Goal: Task Accomplishment & Management: Manage account settings

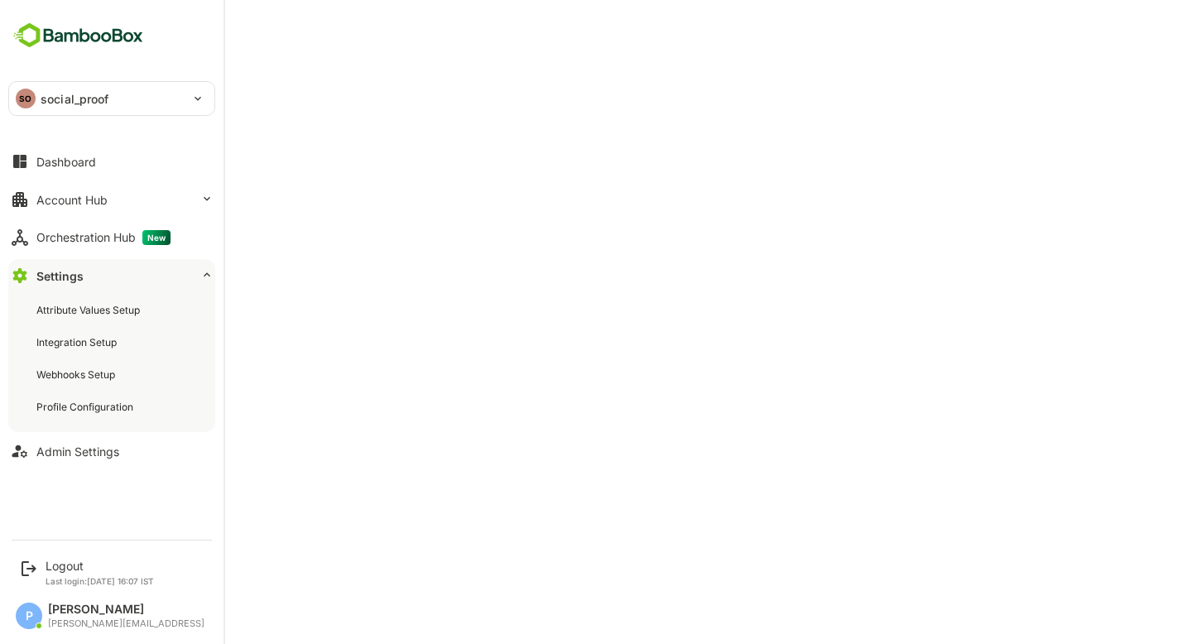
click at [37, 95] on div "SO social_proof" at bounding box center [101, 98] width 185 height 33
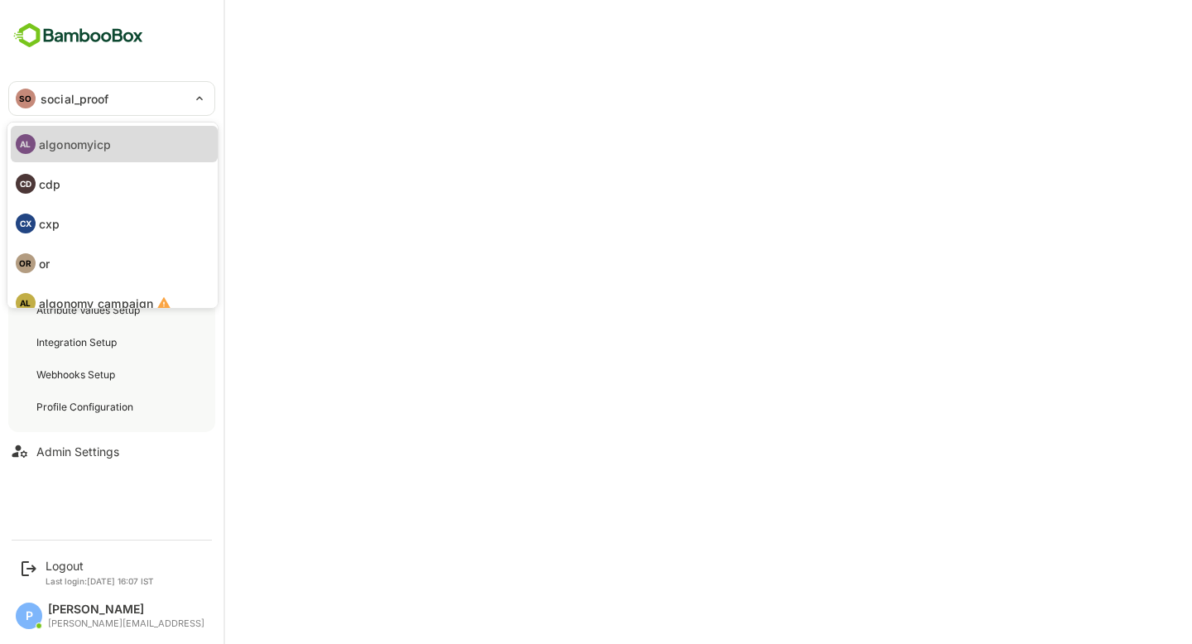
click at [96, 146] on p "algonomyicp" at bounding box center [75, 144] width 72 height 17
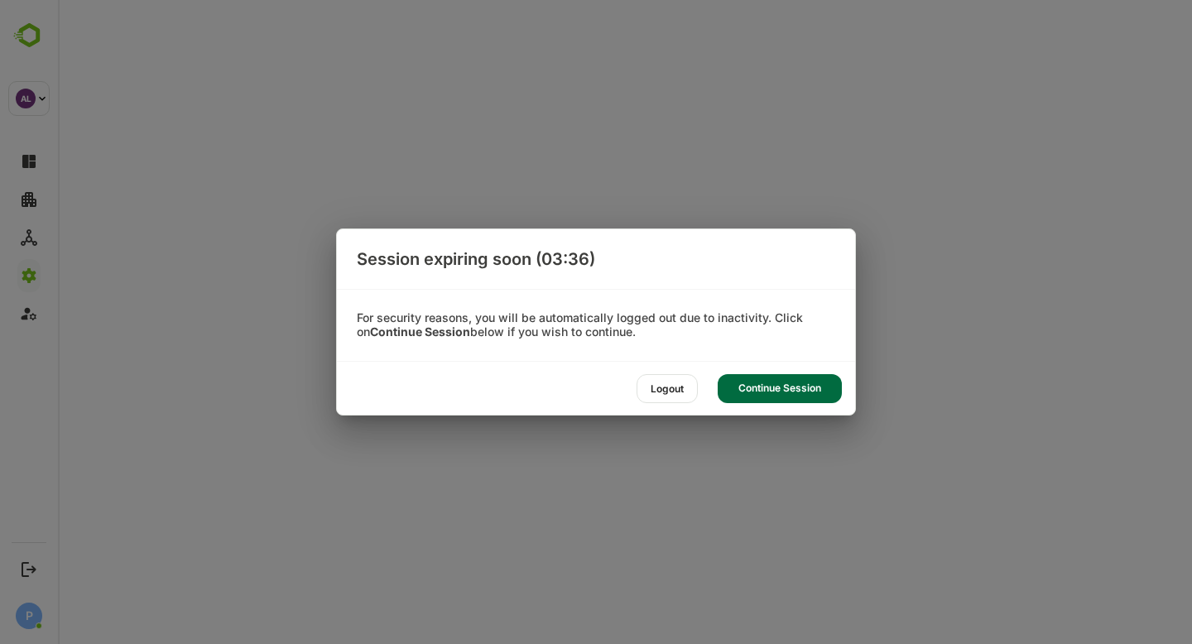
click at [764, 392] on div "Continue Session" at bounding box center [780, 388] width 124 height 29
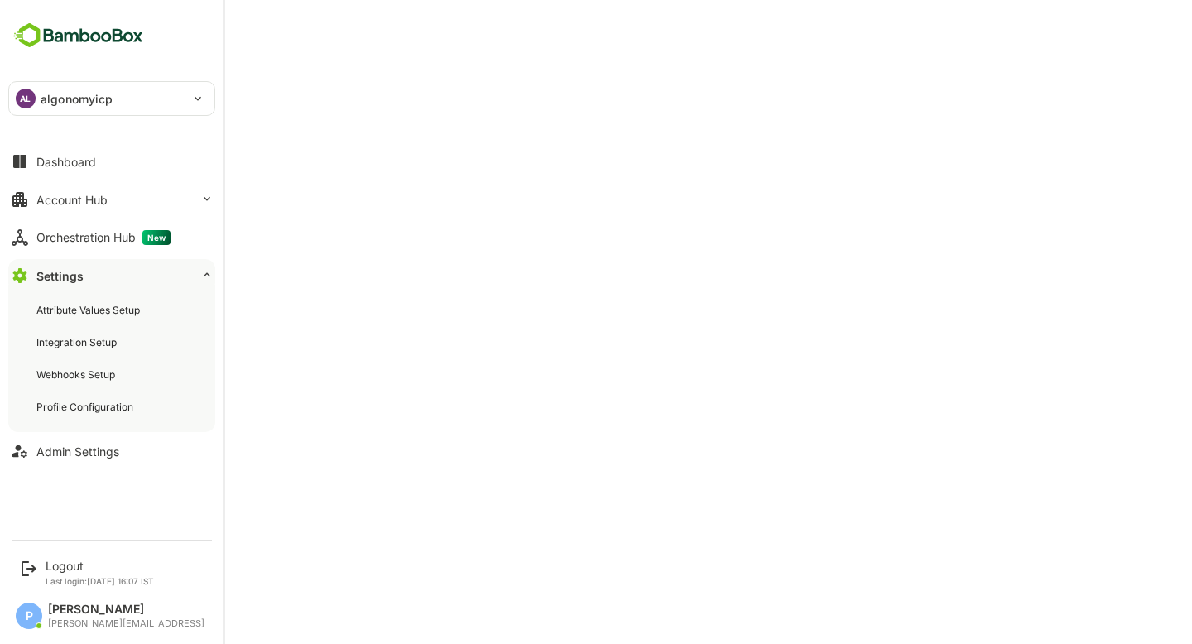
click at [45, 97] on p "algonomyicp" at bounding box center [77, 98] width 72 height 17
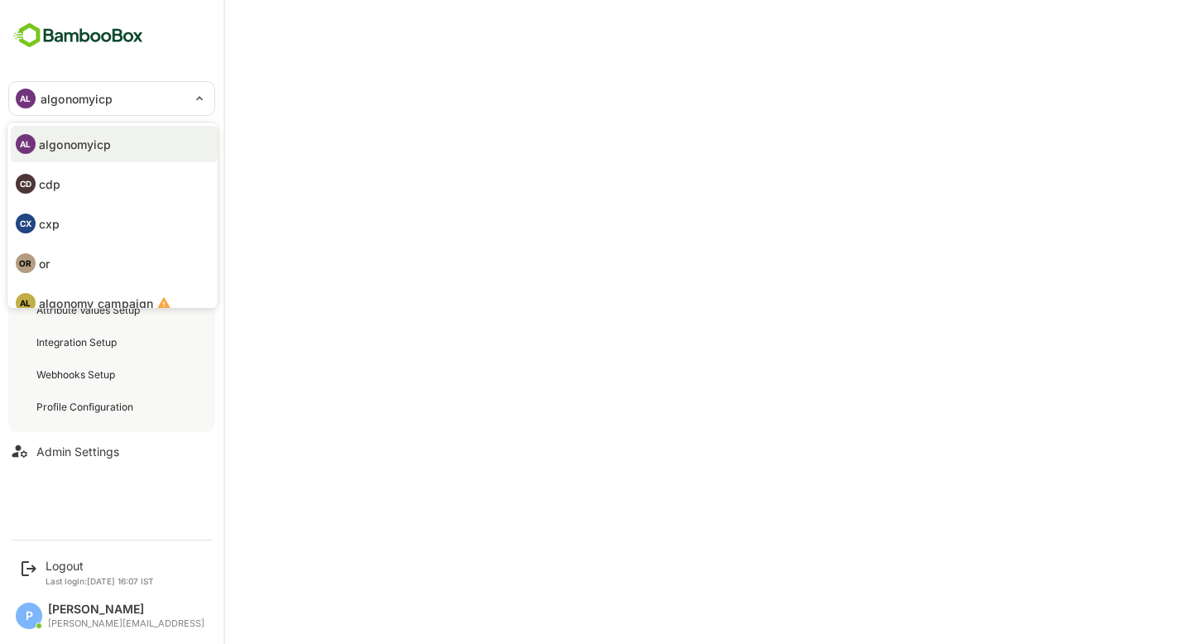
click at [104, 221] on li "CX cxp" at bounding box center [114, 223] width 207 height 36
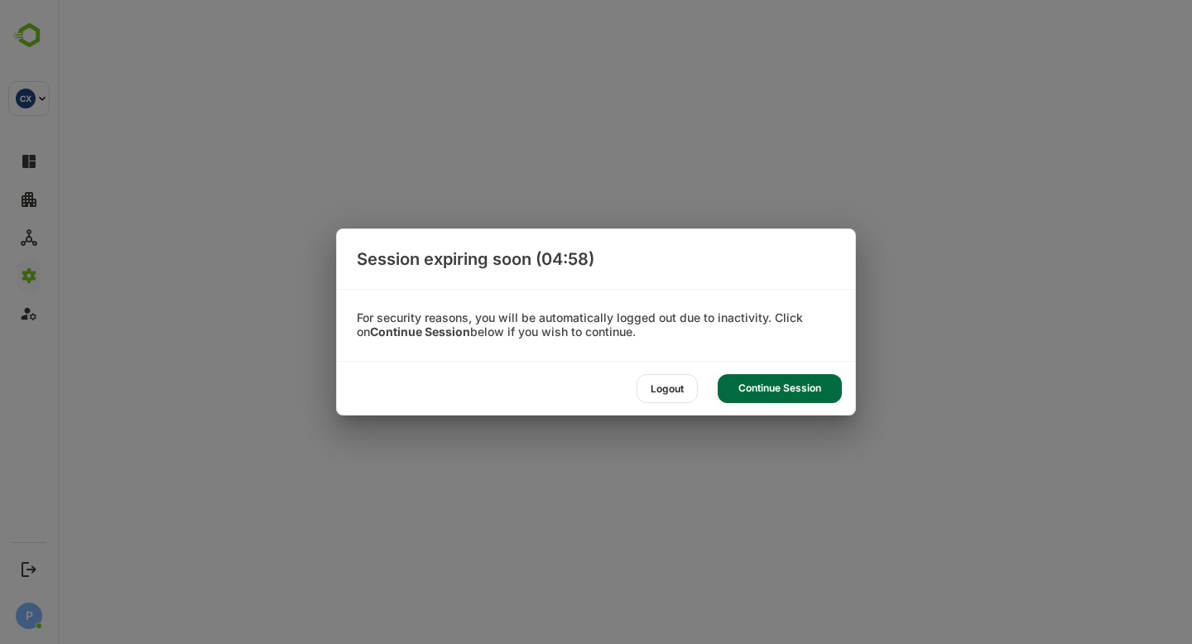
click at [786, 391] on div "Continue Session" at bounding box center [780, 388] width 124 height 29
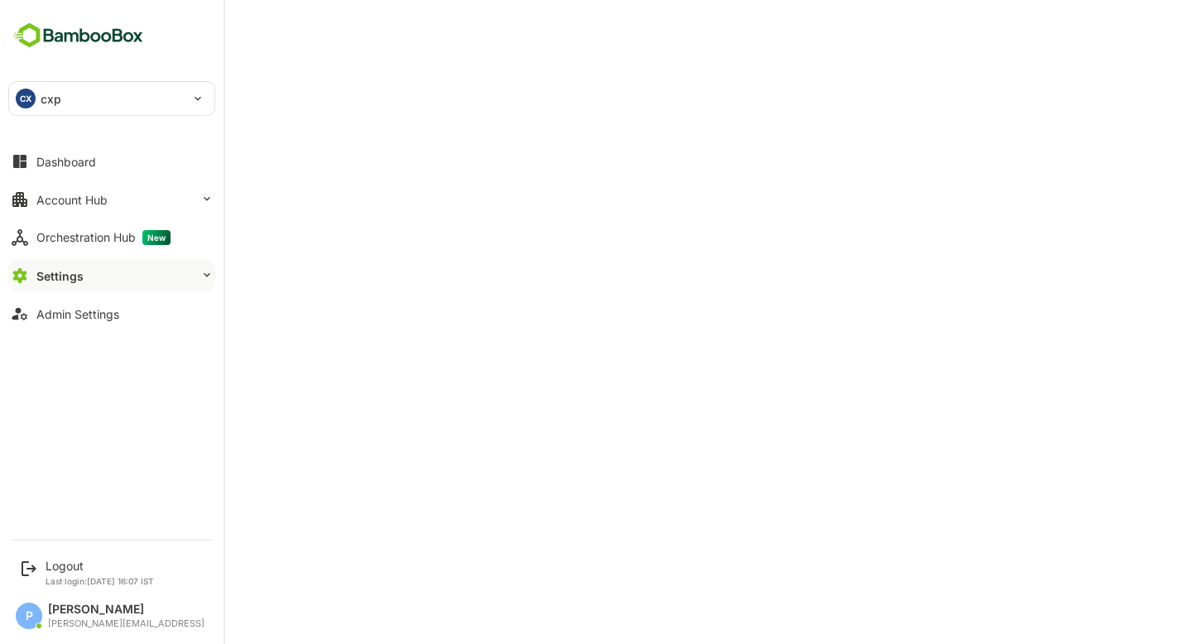
click at [89, 276] on button "Settings" at bounding box center [111, 275] width 207 height 33
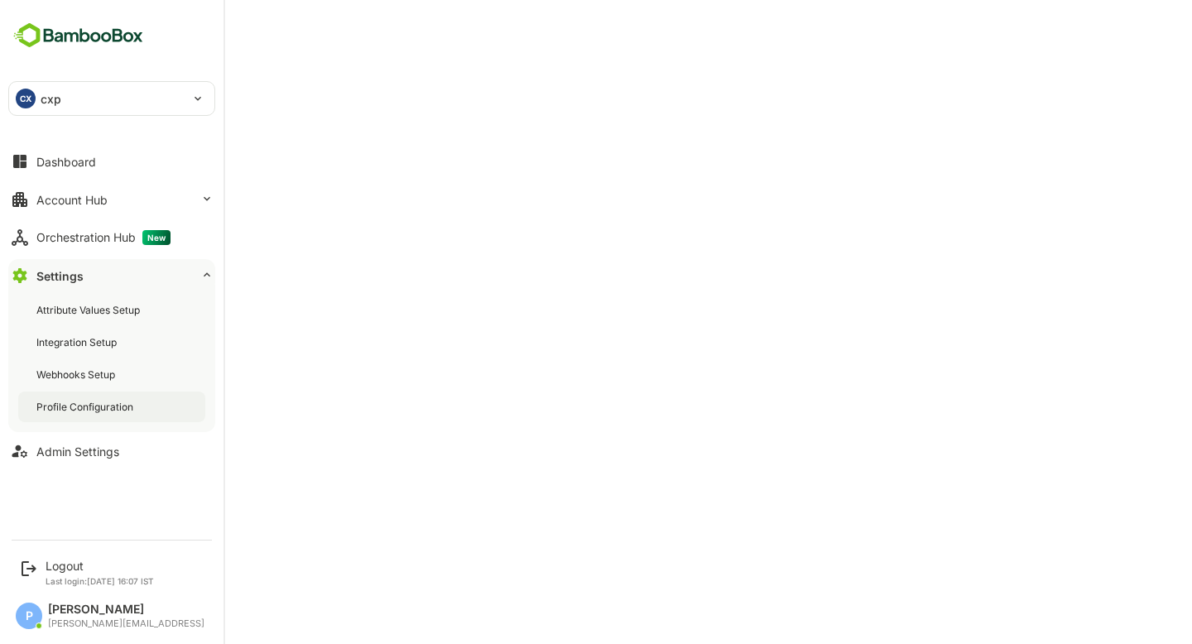
click at [134, 406] on div "Profile Configuration" at bounding box center [86, 407] width 100 height 14
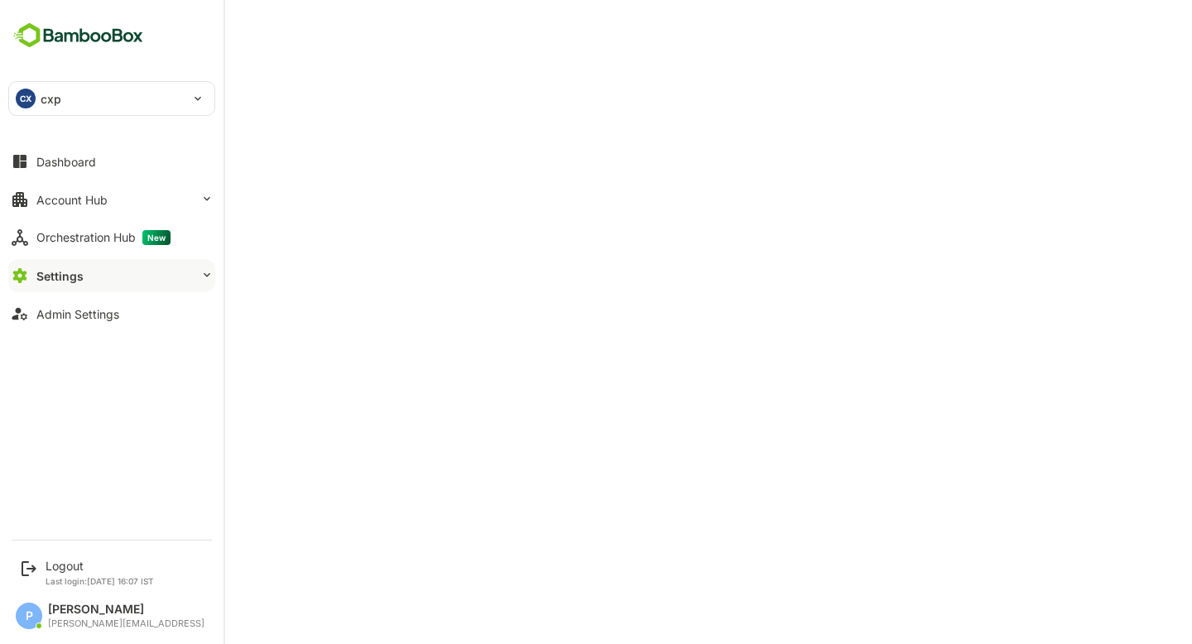
click at [35, 97] on div "CX" at bounding box center [26, 99] width 20 height 20
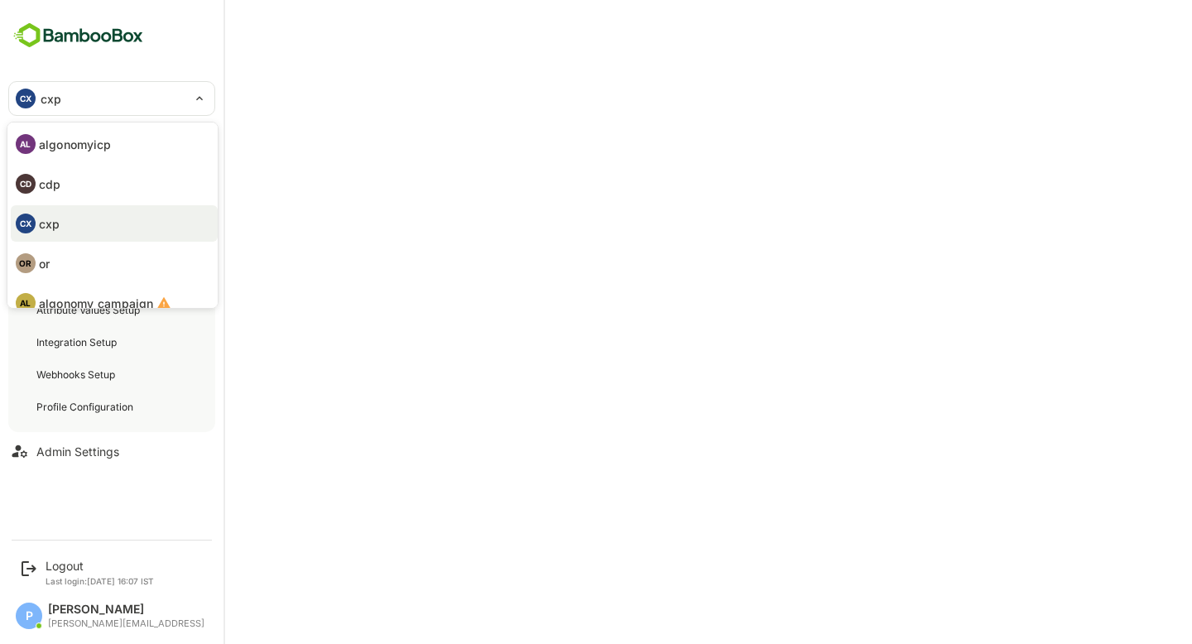
scroll to position [96, 0]
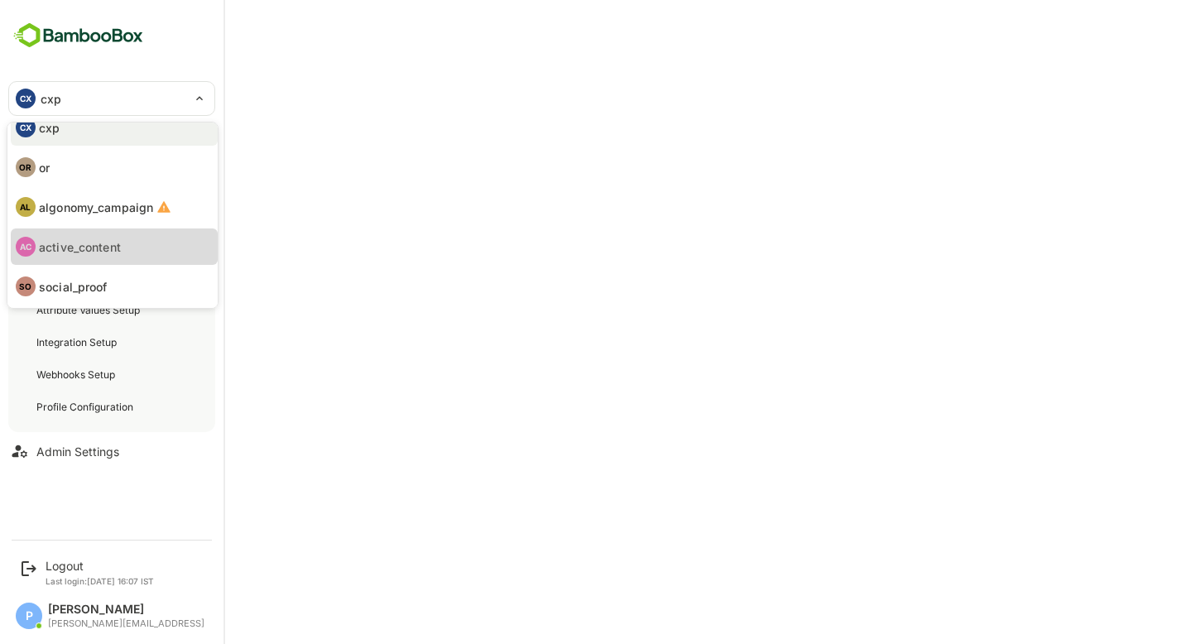
click at [81, 247] on p "active_content" at bounding box center [80, 246] width 82 height 17
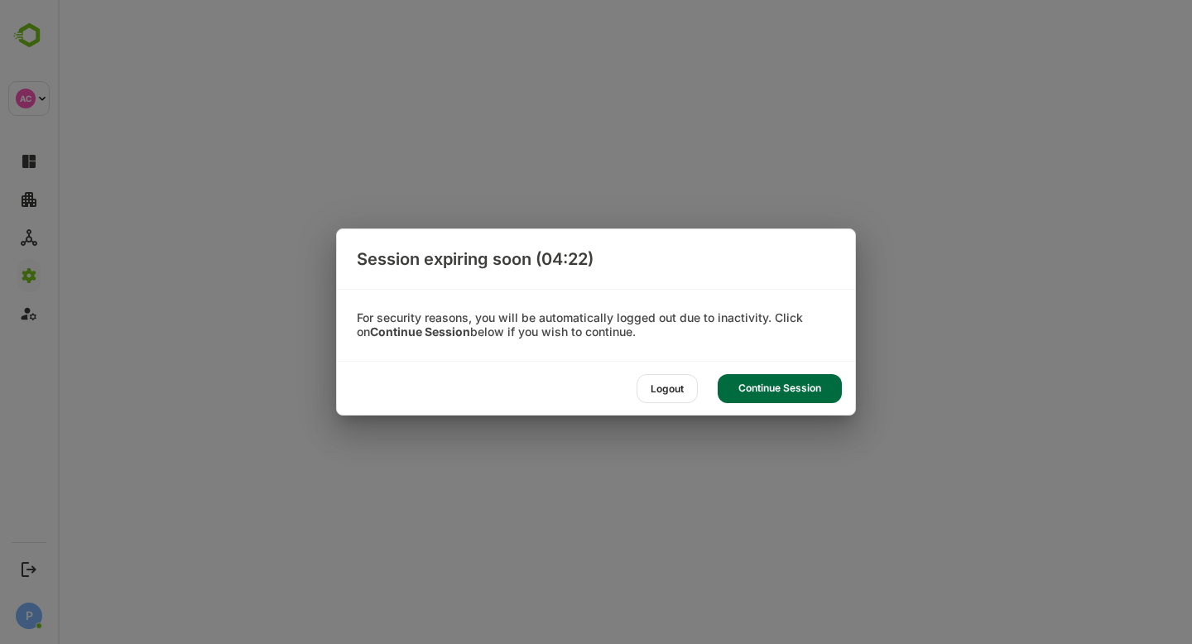
click at [785, 386] on div "Continue Session" at bounding box center [780, 388] width 124 height 29
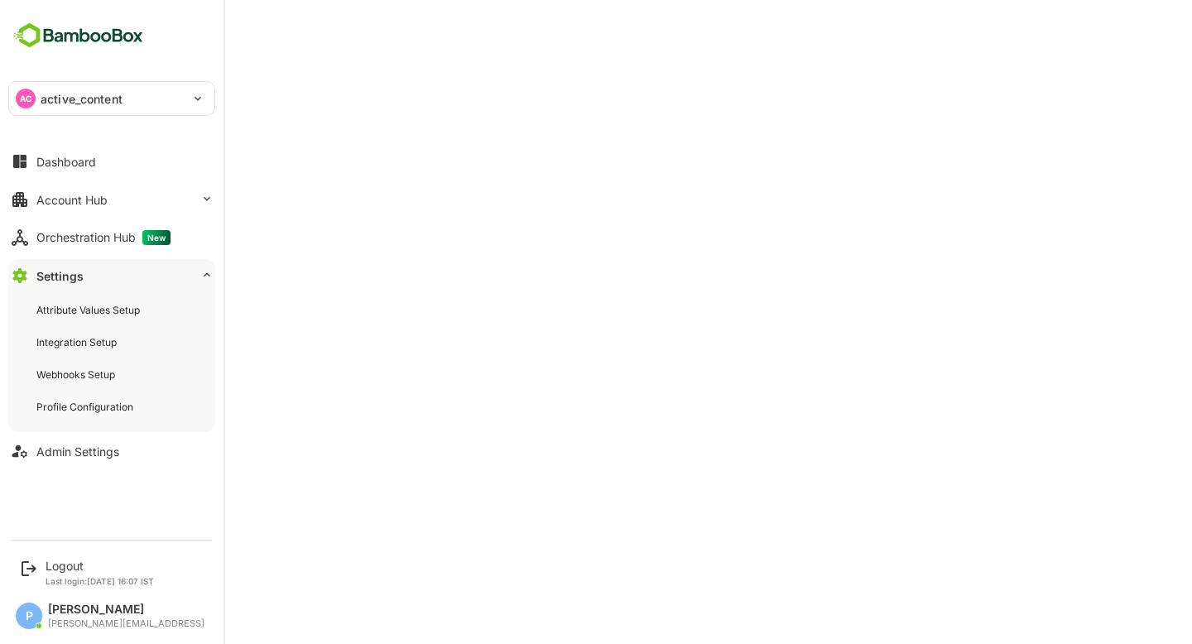
click at [94, 98] on p "active_content" at bounding box center [82, 98] width 82 height 17
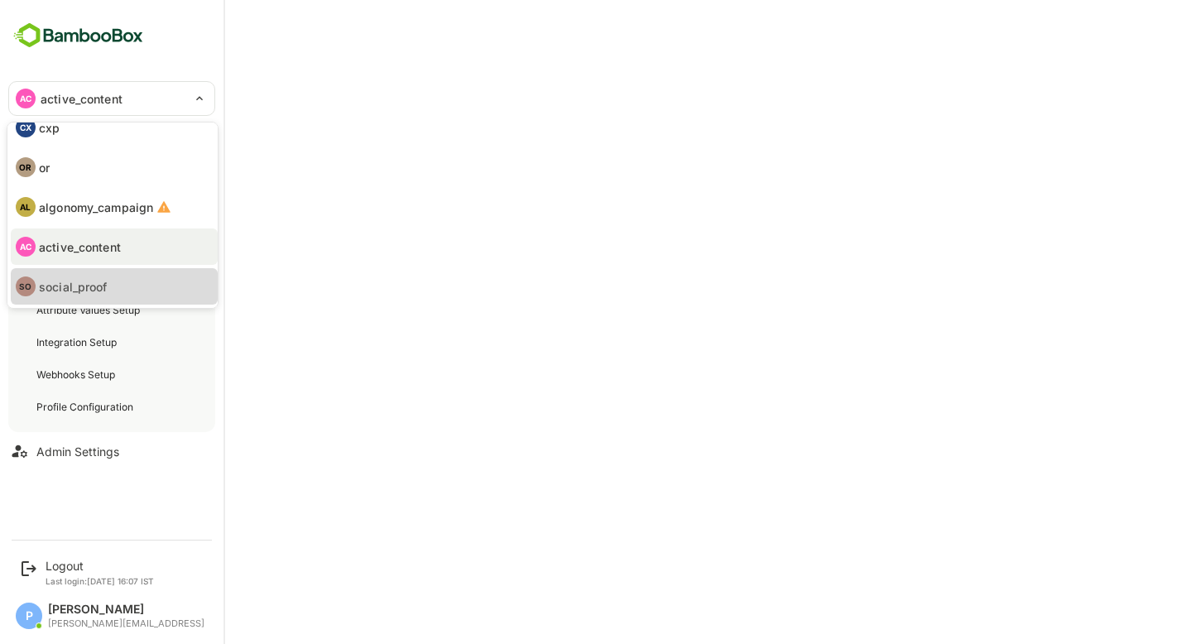
click at [86, 294] on p "social_proof" at bounding box center [73, 286] width 69 height 17
type input "**********"
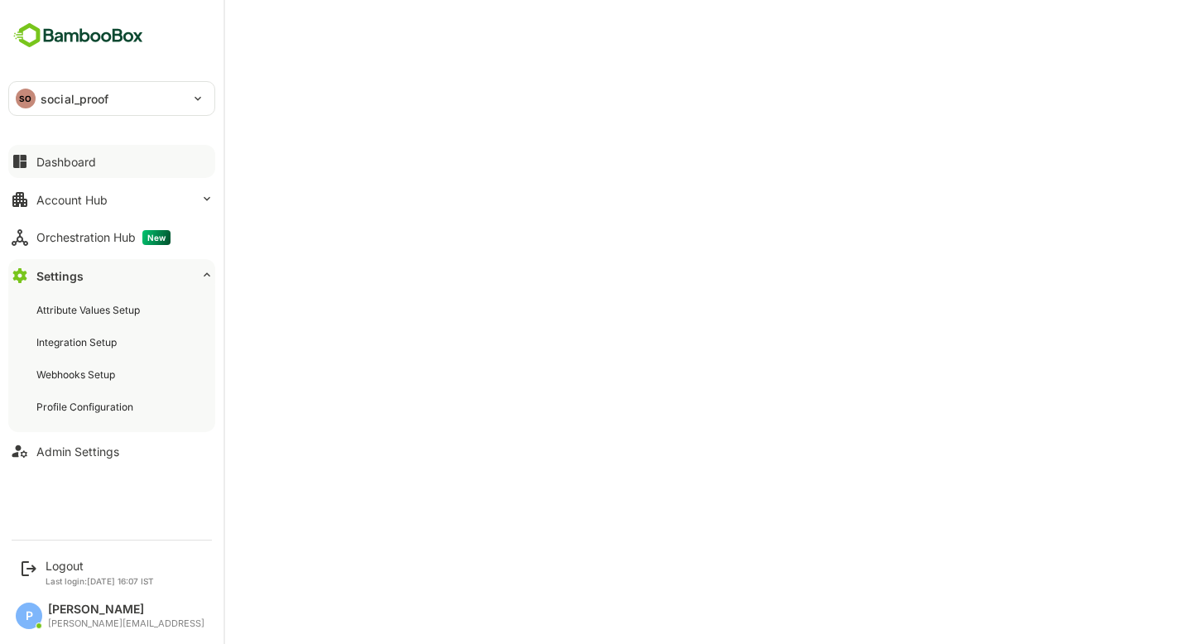
click at [93, 150] on button "Dashboard" at bounding box center [111, 161] width 207 height 33
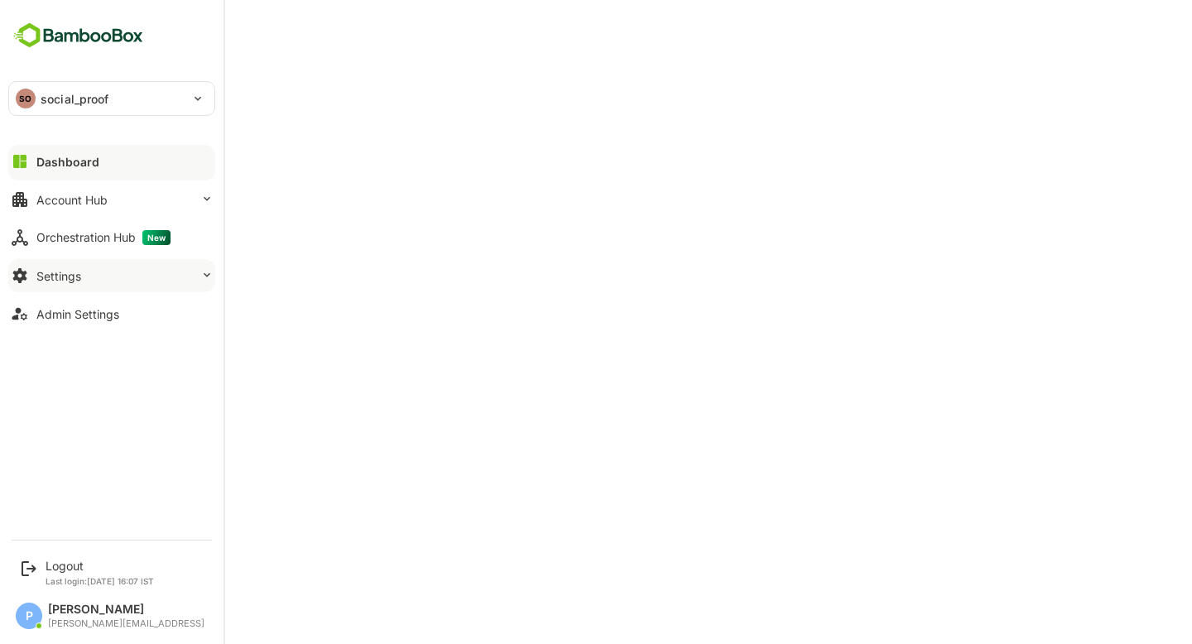
click at [113, 270] on button "Settings" at bounding box center [111, 275] width 207 height 33
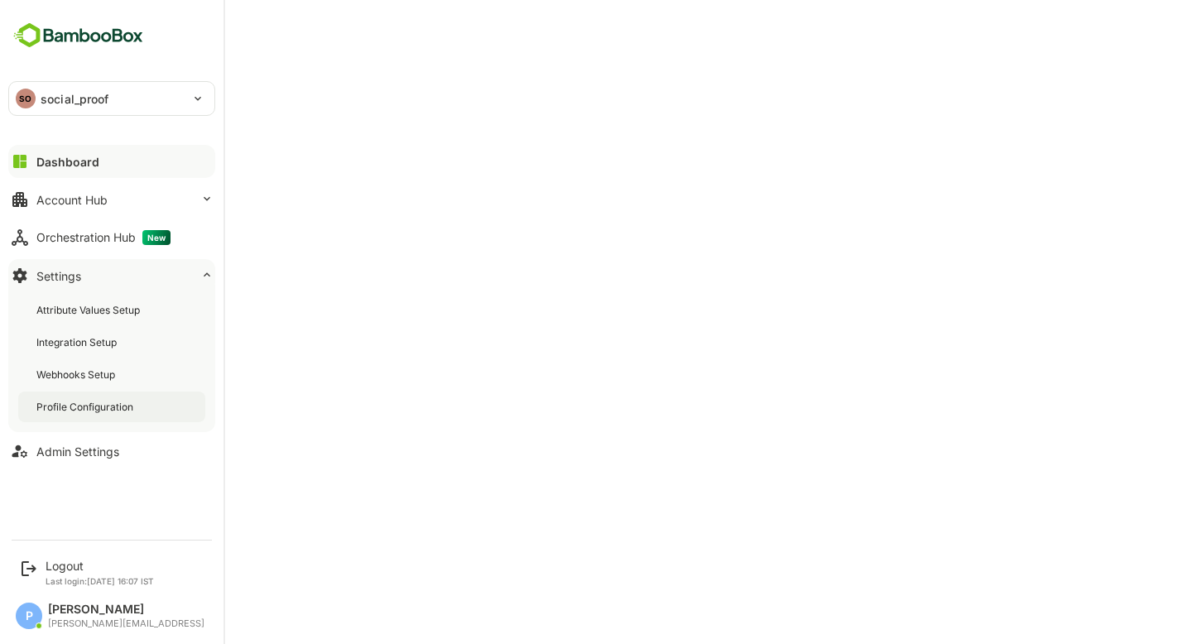
click at [161, 395] on div "Profile Configuration" at bounding box center [111, 406] width 187 height 31
click at [94, 197] on div "Account Hub" at bounding box center [71, 200] width 71 height 14
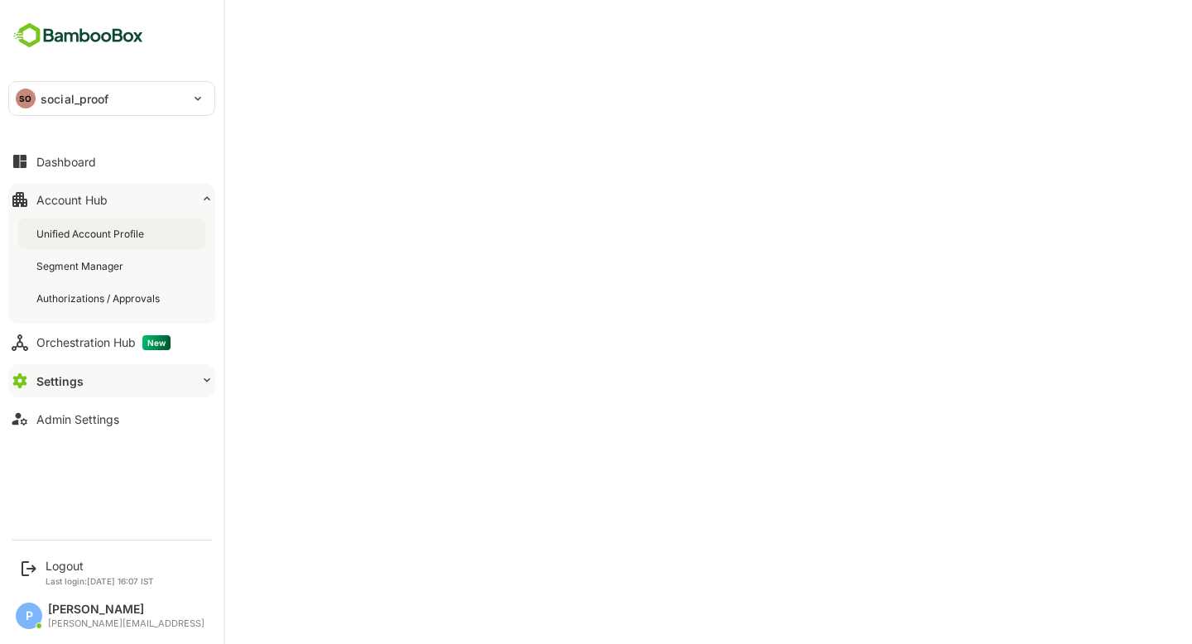
click at [137, 235] on div "Unified Account Profile" at bounding box center [91, 234] width 111 height 14
click at [85, 161] on div "Dashboard" at bounding box center [66, 162] width 60 height 14
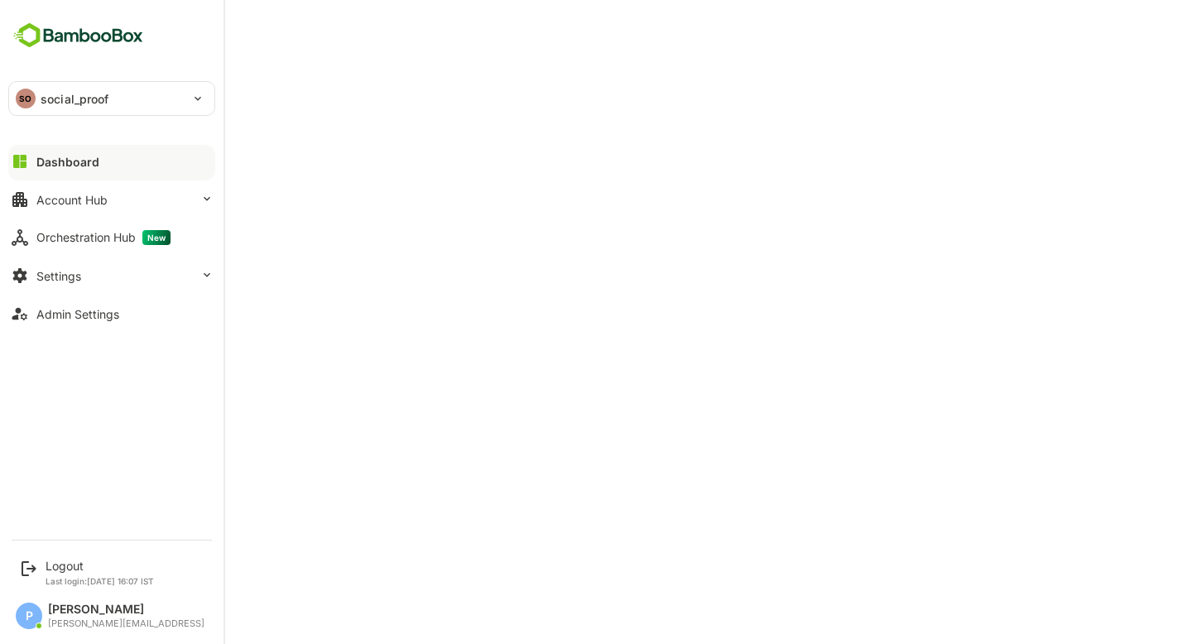
click at [61, 161] on div "Dashboard" at bounding box center [67, 162] width 63 height 14
